Goal: Task Accomplishment & Management: Use online tool/utility

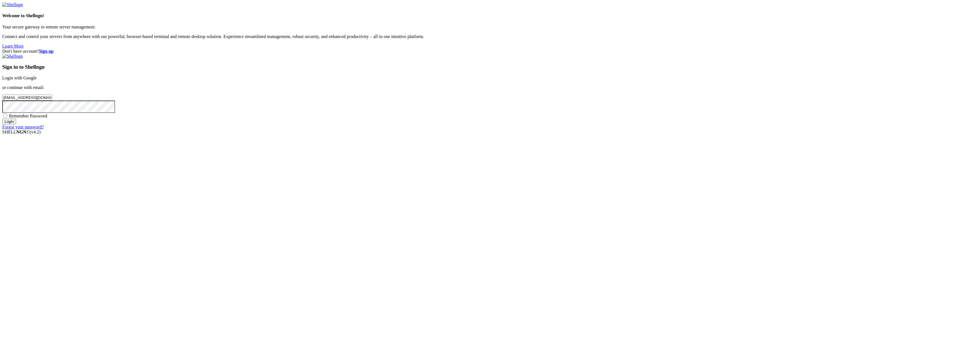
click at [16, 125] on input "Login" at bounding box center [9, 122] width 14 height 6
click at [52, 91] on input "number" at bounding box center [27, 88] width 50 height 6
click at [2, 91] on input "Submit" at bounding box center [10, 94] width 16 height 6
click at [18, 102] on input "Submit" at bounding box center [10, 99] width 16 height 6
drag, startPoint x: 597, startPoint y: 179, endPoint x: 541, endPoint y: 175, distance: 56.8
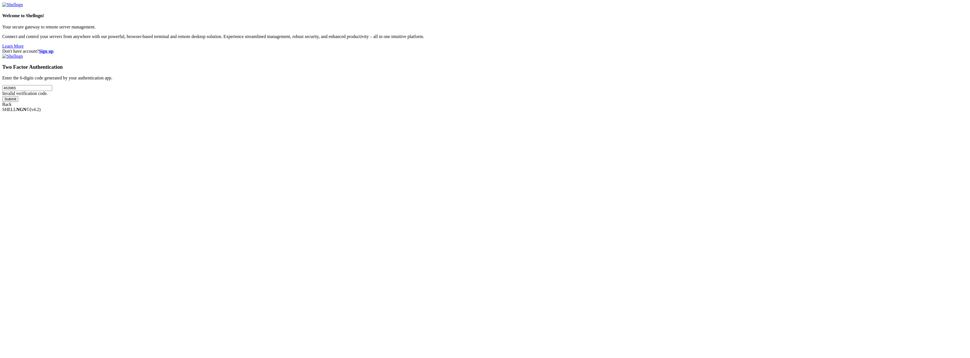
click at [541, 107] on div "Don't have account? Sign up Two Factor Authentication Enter the 6-digits code g…" at bounding box center [485, 78] width 966 height 58
type input "681296"
click at [2, 96] on input "Submit" at bounding box center [10, 99] width 16 height 6
drag, startPoint x: 600, startPoint y: 181, endPoint x: 557, endPoint y: 177, distance: 43.6
click at [557, 107] on div "Don't have account? Sign up Two Factor Authentication Enter the 6-digits code g…" at bounding box center [485, 78] width 966 height 58
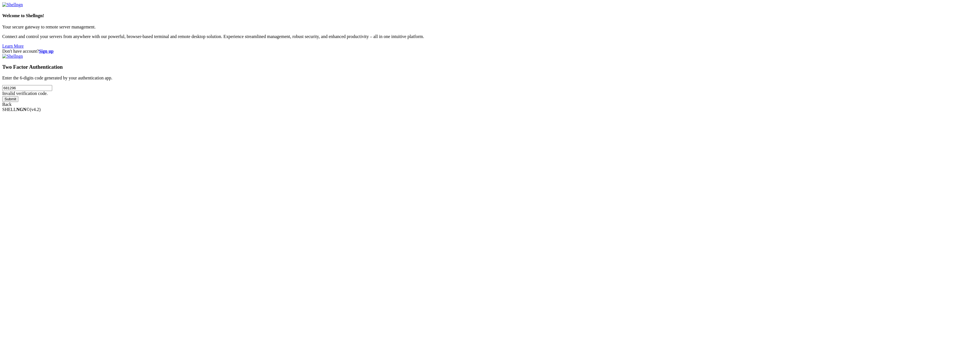
click at [52, 91] on input "681296" at bounding box center [27, 88] width 50 height 6
click at [52, 91] on input "number" at bounding box center [27, 88] width 50 height 6
type input "411890"
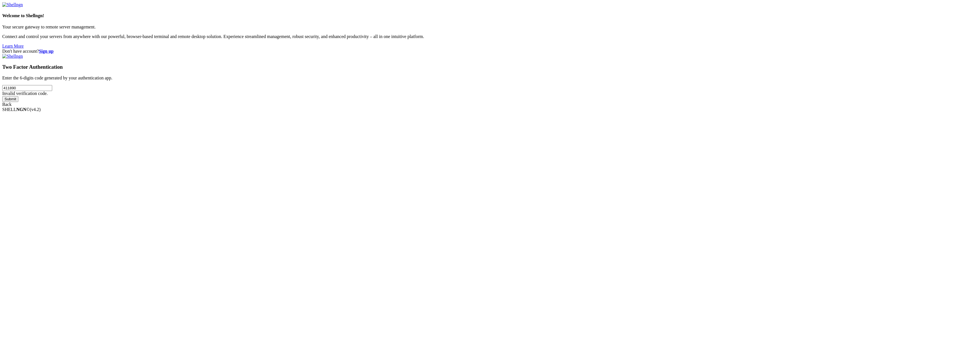
click at [2, 96] on input "Submit" at bounding box center [10, 99] width 16 height 6
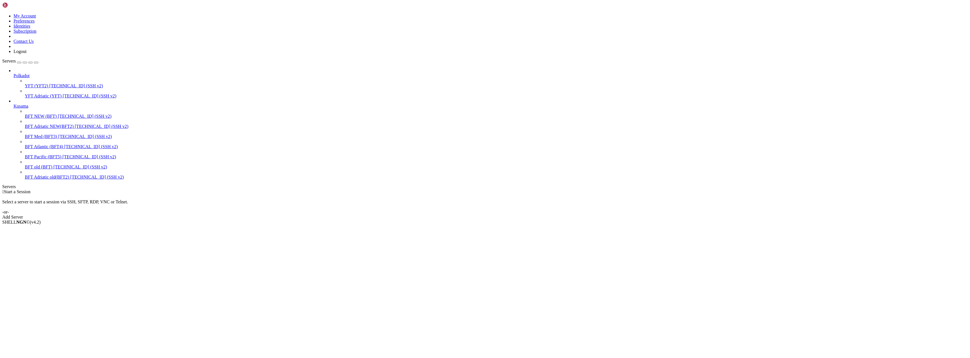
click at [40, 180] on span "BFT Adriatic old(BFT2)" at bounding box center [47, 177] width 44 height 5
click at [28, 230] on span "Connect" at bounding box center [21, 232] width 15 height 5
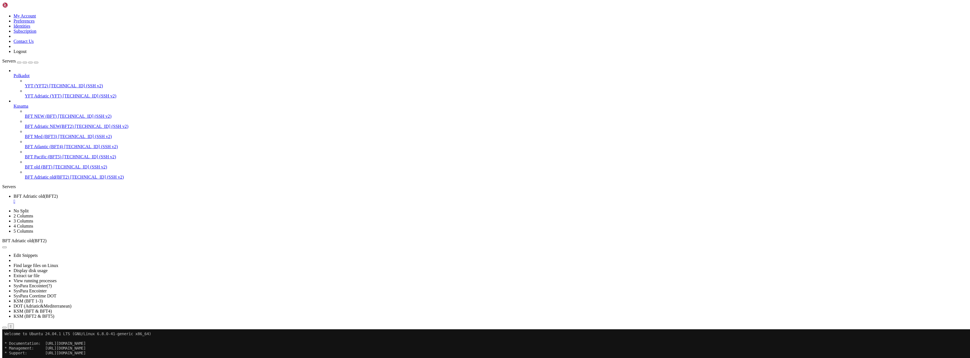
drag, startPoint x: 59, startPoint y: 389, endPoint x: 47, endPoint y: 397, distance: 14.3
click at [118, 199] on div "" at bounding box center [491, 201] width 954 height 5
